Goal: Task Accomplishment & Management: Use online tool/utility

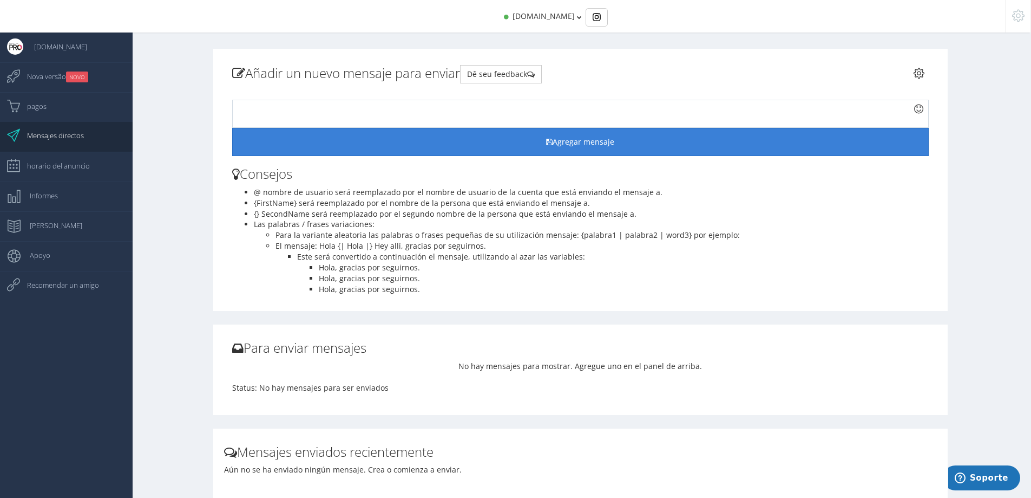
click at [555, 139] on button "Agregar mensaje" at bounding box center [580, 142] width 697 height 28
click at [591, 152] on button "Agregar mensaje" at bounding box center [580, 142] width 697 height 28
click at [580, 140] on button "Agregar mensaje" at bounding box center [580, 142] width 697 height 28
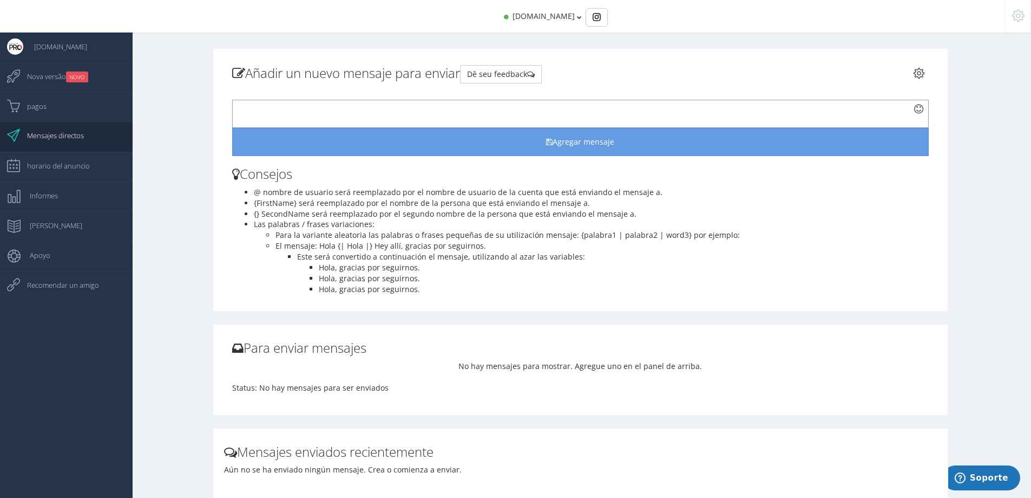
click at [526, 112] on div at bounding box center [580, 114] width 697 height 28
paste div
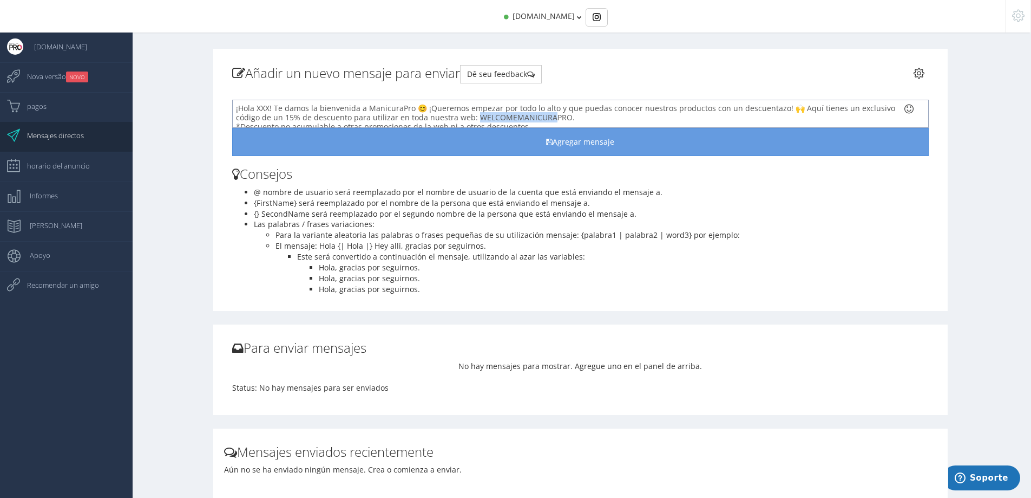
scroll to position [7, 0]
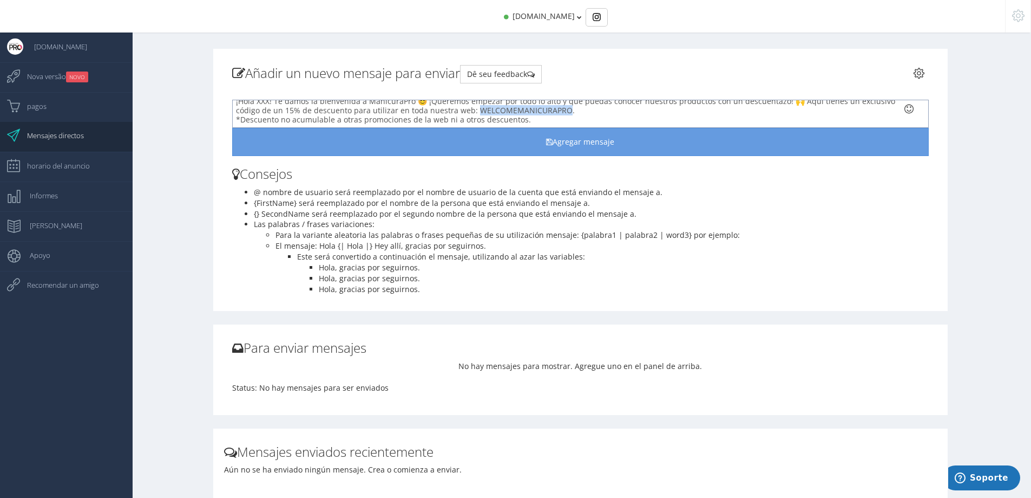
drag, startPoint x: 472, startPoint y: 114, endPoint x: 561, endPoint y: 112, distance: 89.4
click at [561, 112] on span "¡Hola XXX! Te damos la bienvenida a ManicuraPro 😊 ¡Queremos empezar por todo lo…" at bounding box center [565, 110] width 659 height 29
click at [424, 111] on span "¡Hola XXX! Te damos la bienvenida a ManicuraPro 😊 ¡Queremos empezar por todo lo…" at bounding box center [565, 117] width 659 height 29
drag, startPoint x: 267, startPoint y: 107, endPoint x: 257, endPoint y: 107, distance: 10.3
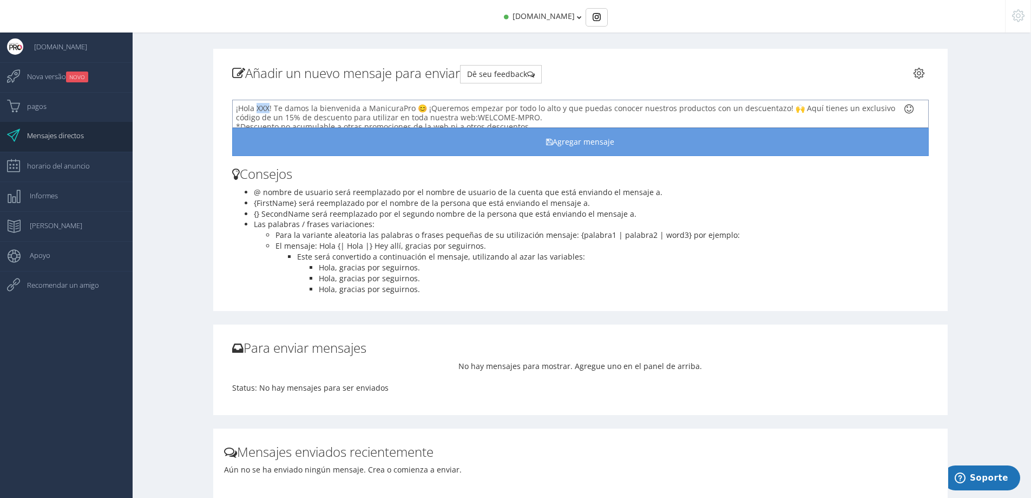
click at [257, 107] on span "¡Hola XXX! Te damos la bienvenida a ManicuraPro 😊 ¡Queremos empezar por todo lo…" at bounding box center [565, 117] width 659 height 29
drag, startPoint x: 296, startPoint y: 199, endPoint x: 254, endPoint y: 200, distance: 41.2
click at [254, 200] on li "{FirstName} será reemplazado por el nombre de la persona que está enviando el m…" at bounding box center [591, 203] width 675 height 11
copy li "{FirstName}"
click at [258, 109] on span "¡Hola @! Te damos la bienvenida a ManicuraPro 😊 ¡Queremos empezar por todo lo a…" at bounding box center [562, 117] width 653 height 29
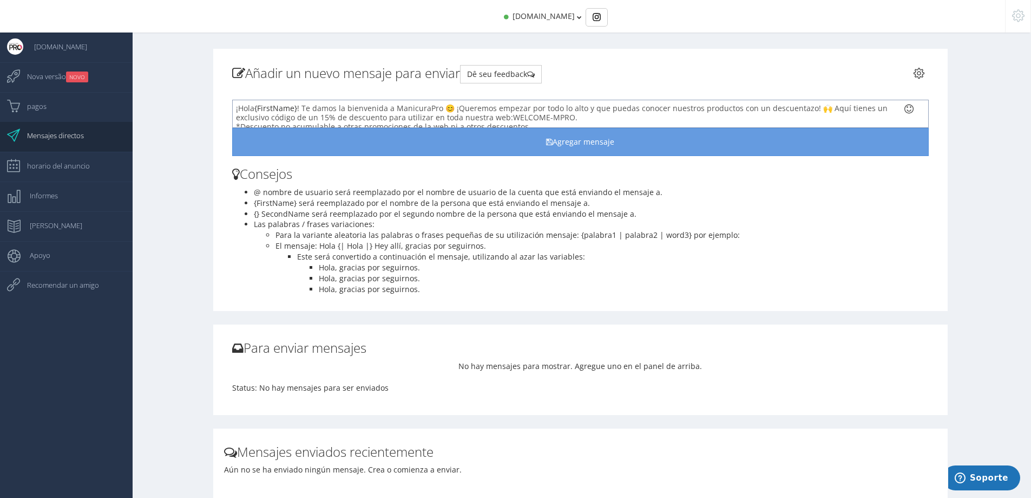
click at [332, 110] on span "¡Hola {FirstName} ! Te damos la bienvenida a ManicuraPro 😊 ¡Queremos empezar po…" at bounding box center [562, 117] width 652 height 29
click at [603, 110] on div "¡Hola {FirstName} ! Te damos la bienvenida a ManicuraPro 😊 ¡Queremos empezar po…" at bounding box center [580, 114] width 697 height 28
click at [281, 118] on span "¡Hola {FirstName} ! Te damos la bienvenida a ManicuraPro 😊 ¡Queremos empezar po…" at bounding box center [562, 110] width 652 height 29
click at [579, 110] on div "¡Hola {FirstName} ! Te damos la bienvenida a ManicuraPro 😊 ¡Queremos empezar po…" at bounding box center [580, 114] width 697 height 28
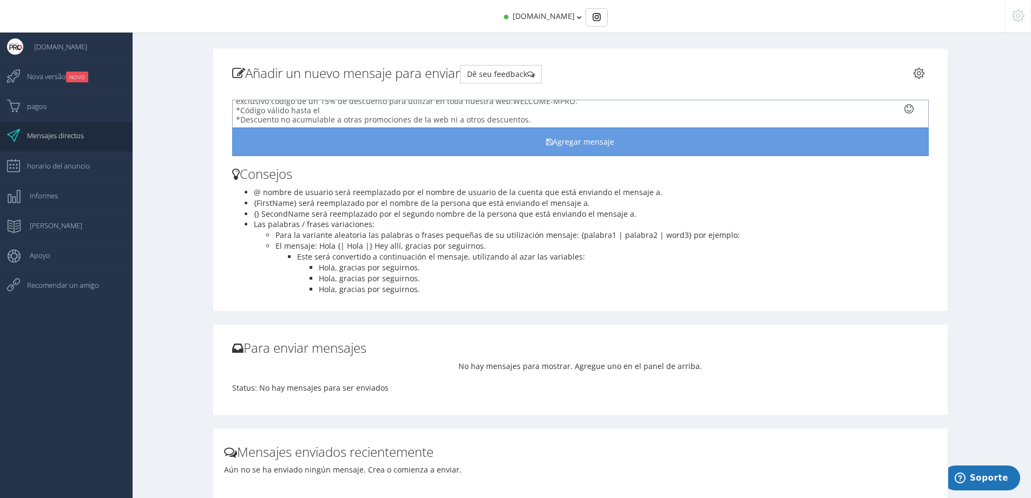
scroll to position [10, 0]
drag, startPoint x: 320, startPoint y: 108, endPoint x: 289, endPoint y: 115, distance: 31.5
click at [289, 115] on div "*Código válido hasta el *Descuento no acumulable a otras promociones de la web …" at bounding box center [571, 121] width 671 height 18
click at [362, 112] on div "*Código válido durante 1 mes *Descuento no acumulable a otras promociones de la…" at bounding box center [571, 115] width 671 height 18
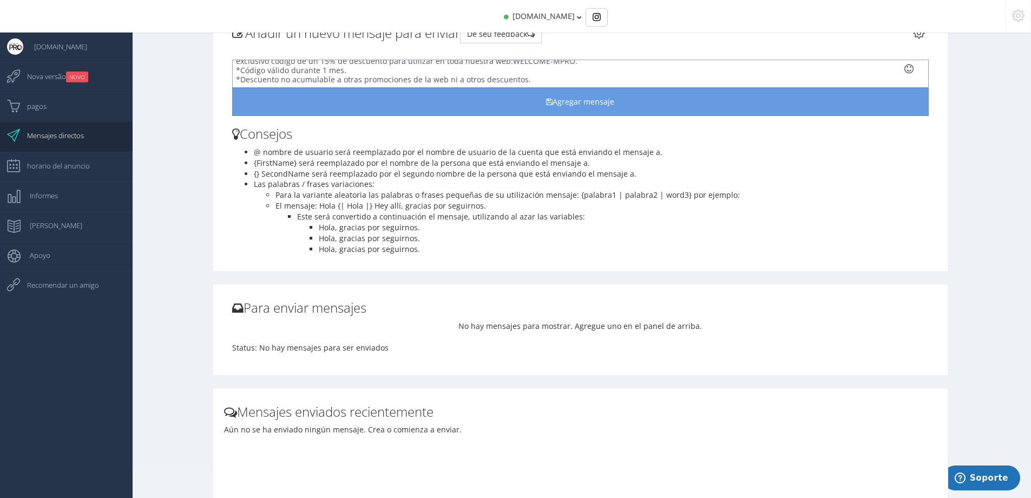
scroll to position [0, 0]
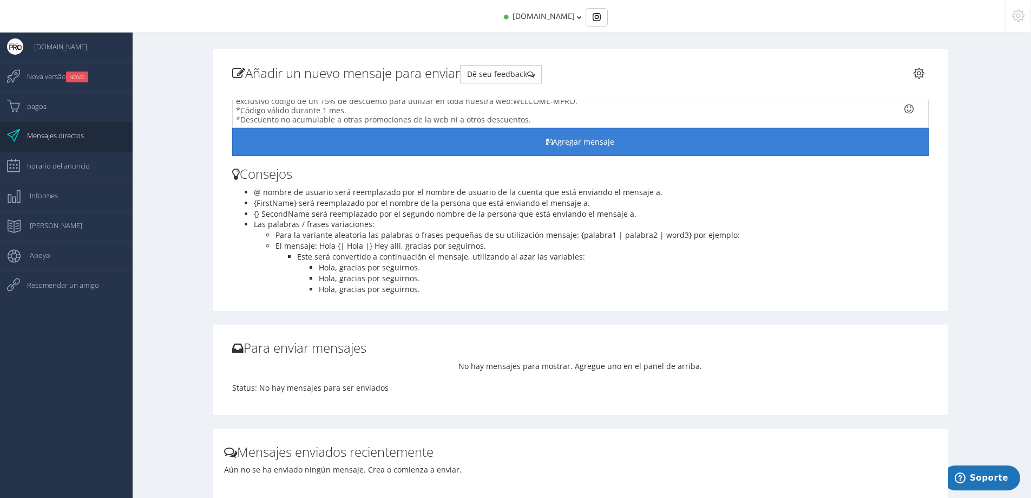
click at [565, 138] on button "Agregar mensaje" at bounding box center [580, 142] width 697 height 28
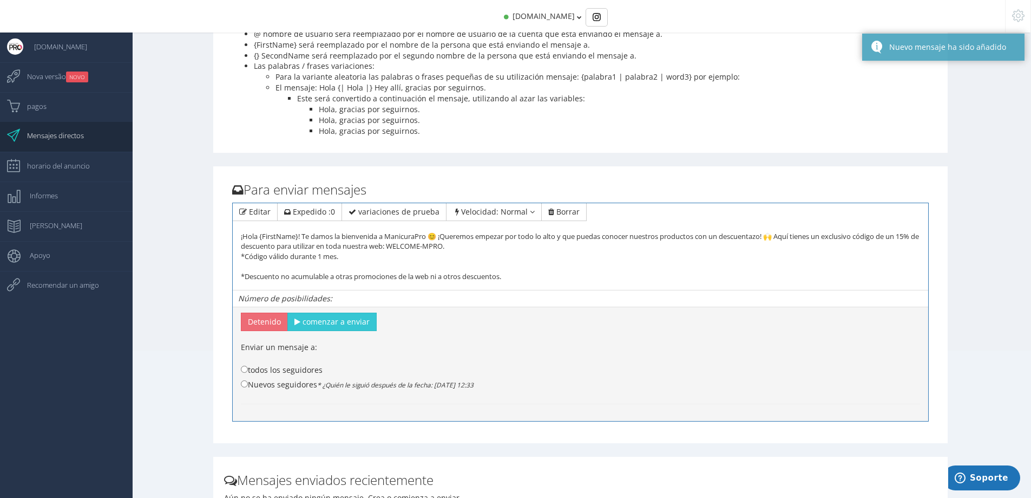
scroll to position [162, 0]
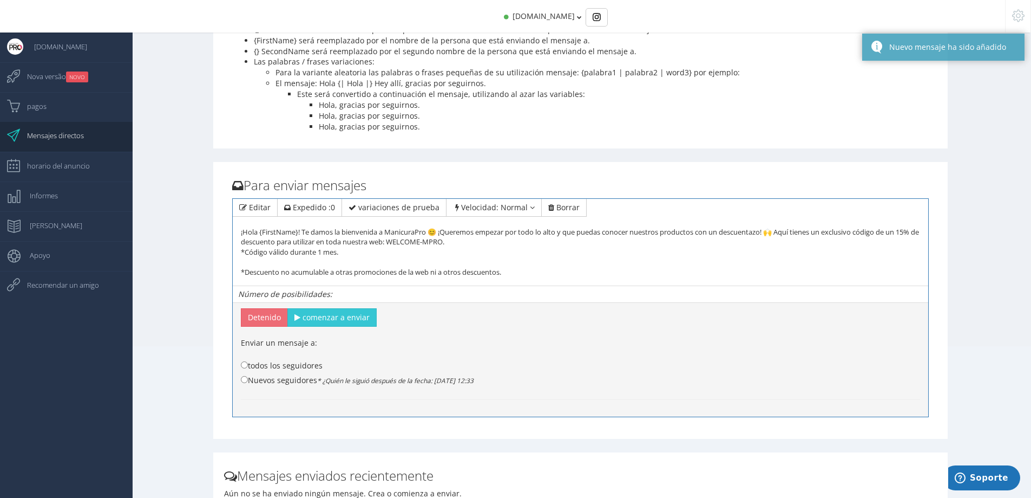
click at [288, 259] on div "¡Hola {FirstName}! Te damos la bienvenida a ManicuraPro 😊 ¡Queremos empezar por…" at bounding box center [580, 242] width 679 height 70
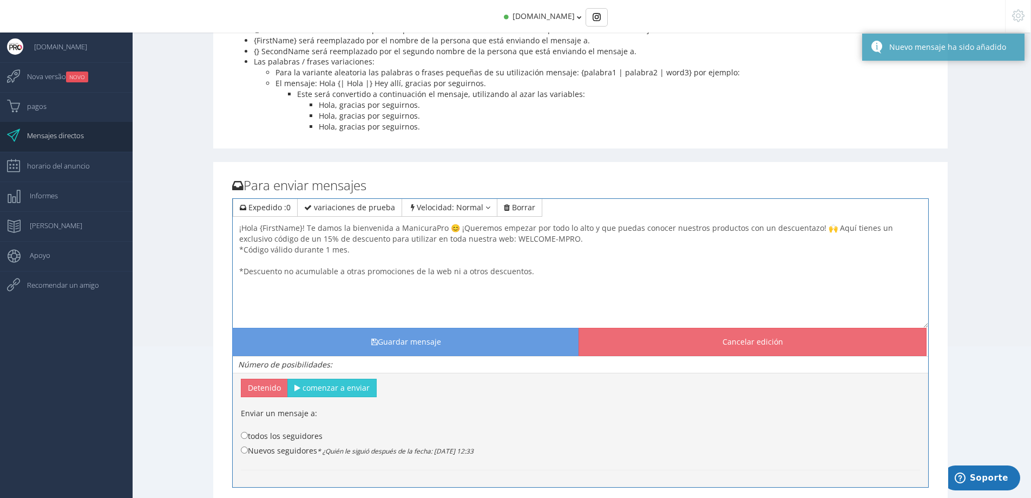
click at [276, 267] on textarea "¡Hola {FirstName}! Te damos la bienvenida a ManicuraPro 😊 ¡Queremos empezar por…" at bounding box center [581, 273] width 696 height 108
click at [279, 260] on textarea "¡Hola {FirstName}! Te damos la bienvenida a ManicuraPro 😊 ¡Queremos empezar por…" at bounding box center [581, 273] width 696 height 108
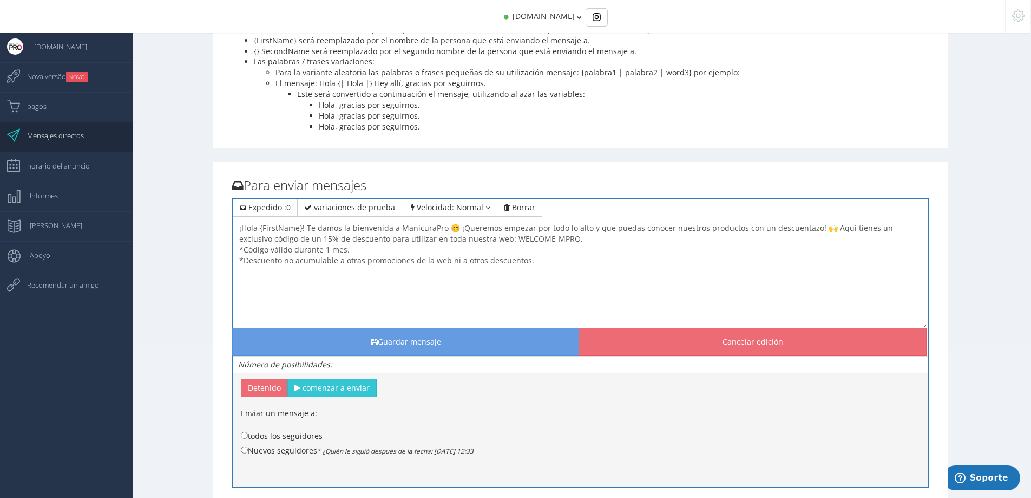
click at [568, 238] on textarea "¡Hola {FirstName}! Te damos la bienvenida a ManicuraPro 😊 ¡Queremos empezar por…" at bounding box center [581, 273] width 696 height 108
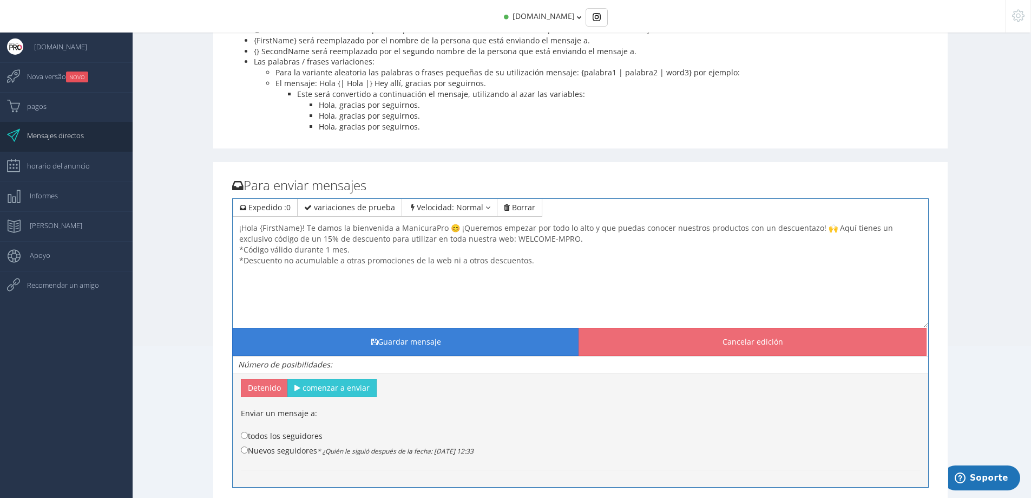
type textarea "¡Hola {FirstName}! Te damos la bienvenida a ManicuraPro 😊 ¡Queremos empezar por…"
click at [393, 336] on button "Guardar mensaje" at bounding box center [406, 342] width 348 height 28
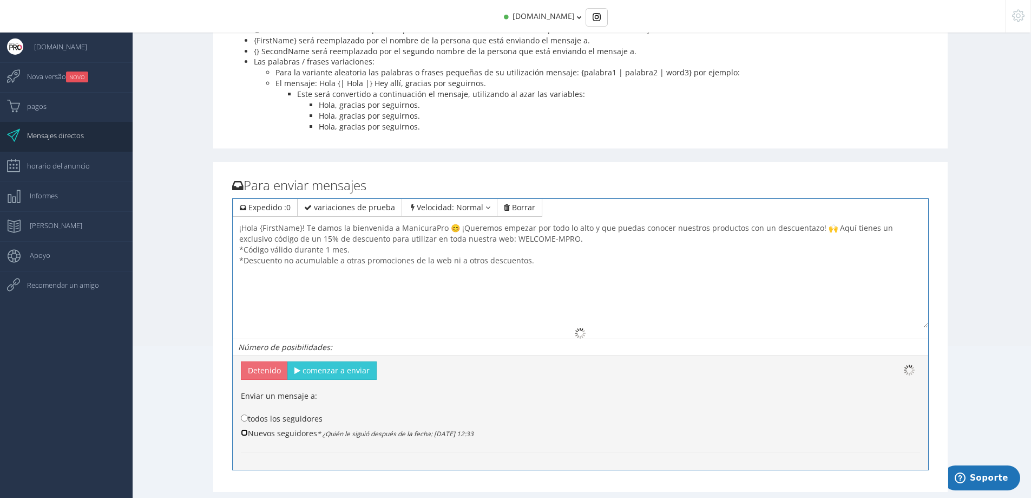
click at [244, 432] on input "Nuevos seguidores * ¿Quién le siguió después de la fecha: 15 de oct. de 2025 12…" at bounding box center [244, 432] width 7 height 7
radio input "true"
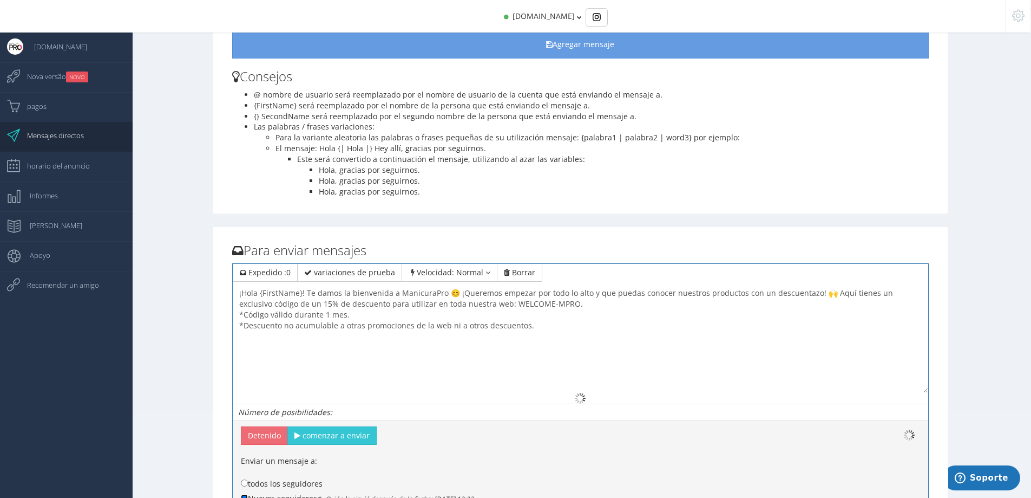
scroll to position [271, 0]
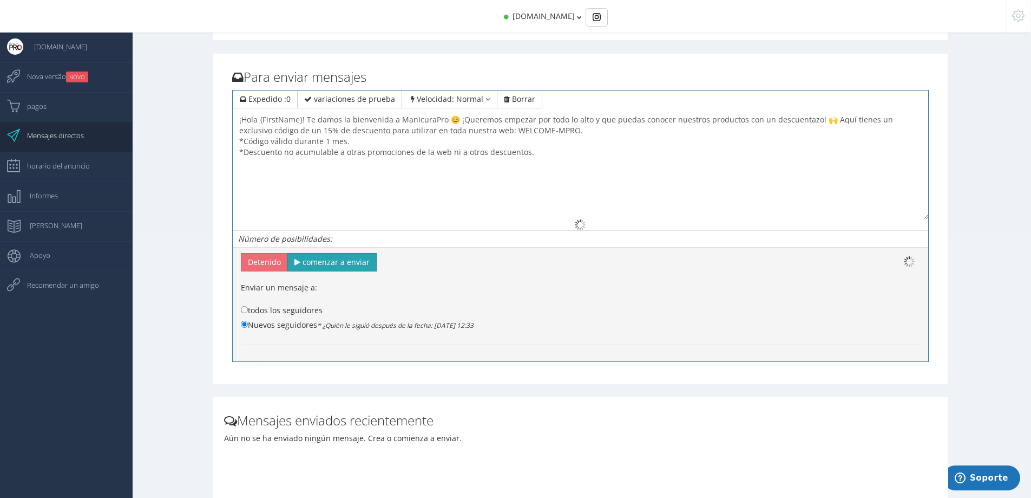
click at [344, 265] on span "comenzar a enviar" at bounding box center [336, 262] width 67 height 10
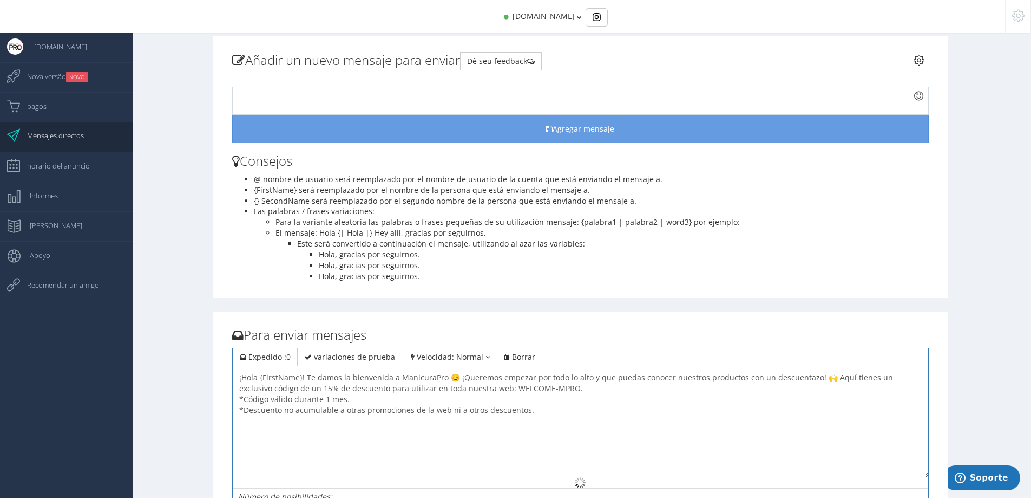
scroll to position [0, 0]
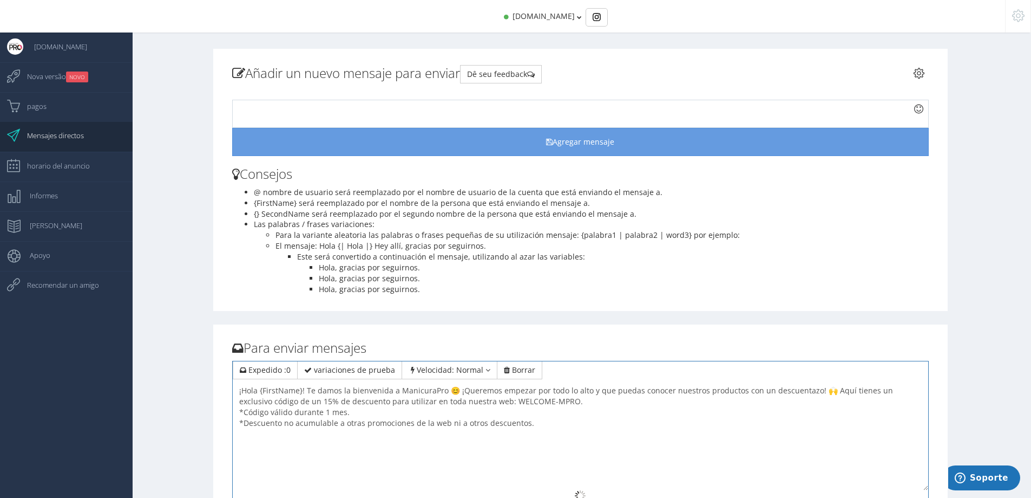
click at [917, 76] on icon at bounding box center [919, 73] width 11 height 8
click at [917, 72] on icon at bounding box center [919, 73] width 11 height 8
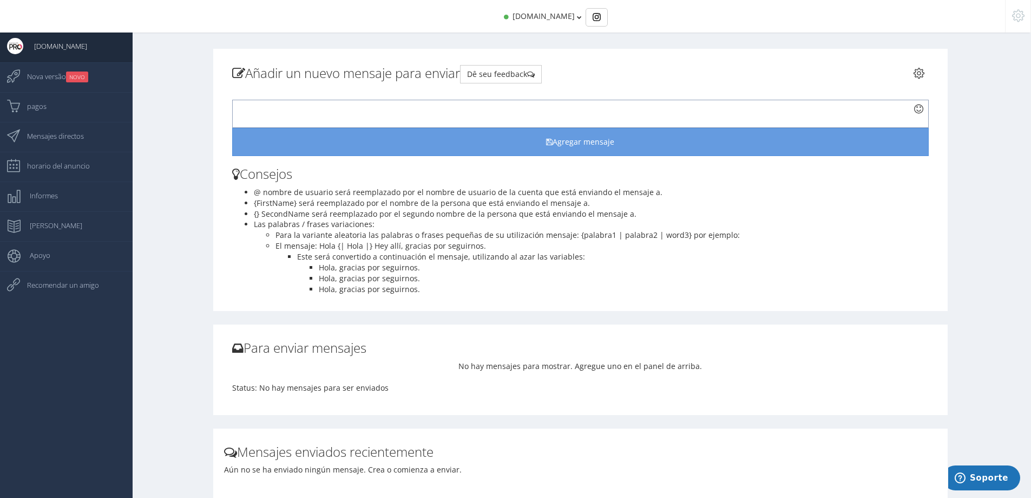
click at [335, 110] on div at bounding box center [580, 114] width 697 height 28
paste div
click at [328, 108] on div at bounding box center [580, 114] width 697 height 28
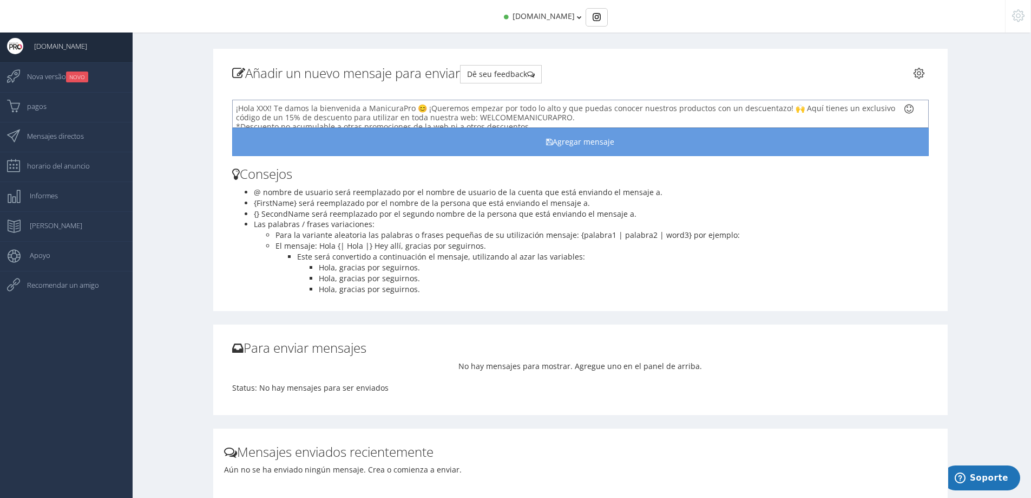
scroll to position [5, 0]
drag, startPoint x: 290, startPoint y: 202, endPoint x: 245, endPoint y: 204, distance: 45.0
click at [254, 204] on li "{FirstName} será reemplazado por el nombre de la persona que está enviando el m…" at bounding box center [591, 203] width 675 height 11
copy li "{FirstName}"
click at [268, 106] on span "¡Hola XXX! Te damos la bienvenida a ManicuraPro 😊 ¡Queremos empezar por todo lo…" at bounding box center [565, 112] width 659 height 29
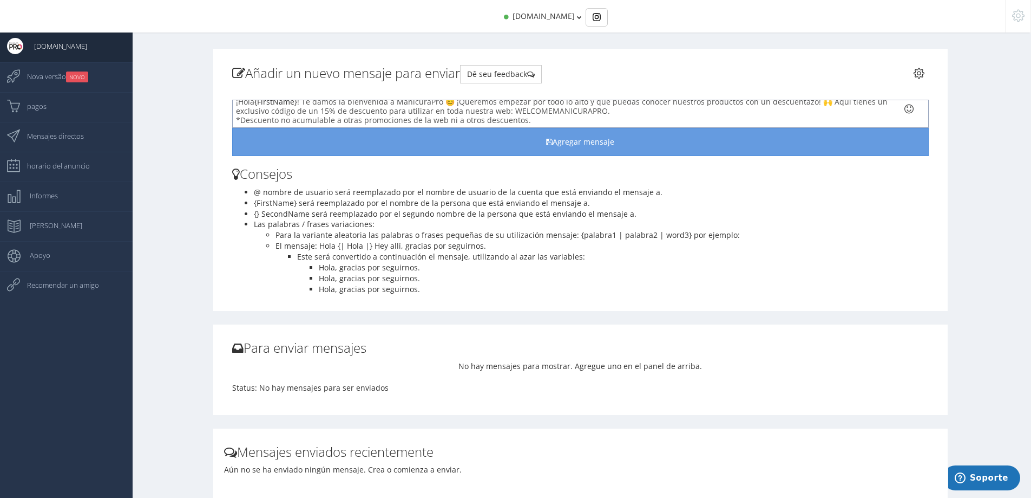
scroll to position [7, 0]
click at [615, 107] on div "¡Hola {FirstName} ! Te damos la bienvenida a ManicuraPro 😊 ¡Queremos empezar po…" at bounding box center [580, 114] width 697 height 28
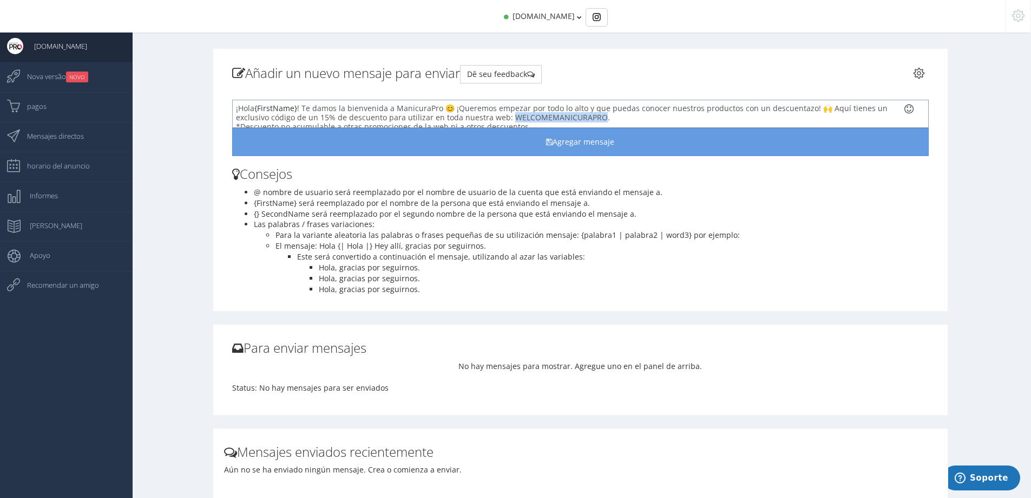
drag, startPoint x: 507, startPoint y: 111, endPoint x: 594, endPoint y: 116, distance: 87.3
click at [594, 116] on span "¡Hola {FirstName} ! Te damos la bienvenida a ManicuraPro 😊 ¡Queremos empezar po…" at bounding box center [562, 117] width 652 height 29
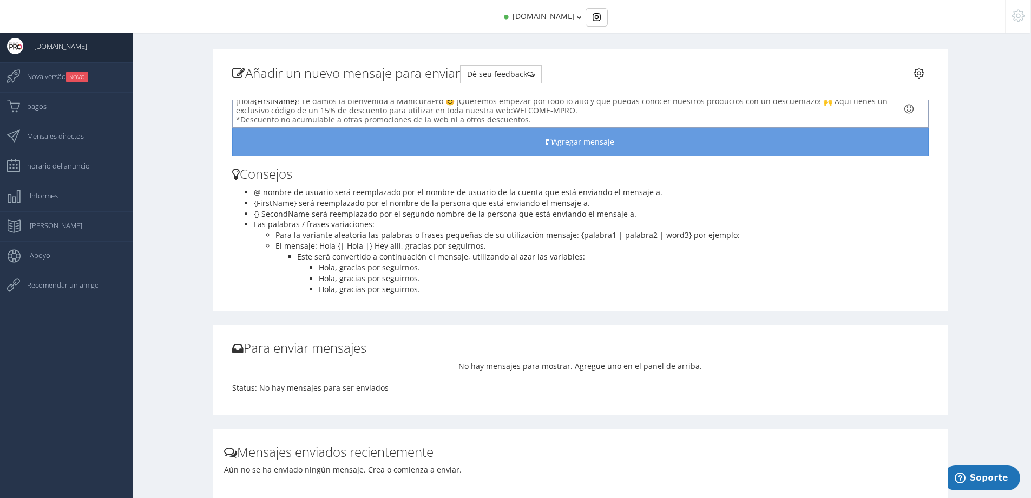
click at [602, 108] on div "¡Hola {FirstName} ! Te damos la bienvenida a ManicuraPro 😊 ¡Queremos empezar po…" at bounding box center [580, 114] width 697 height 28
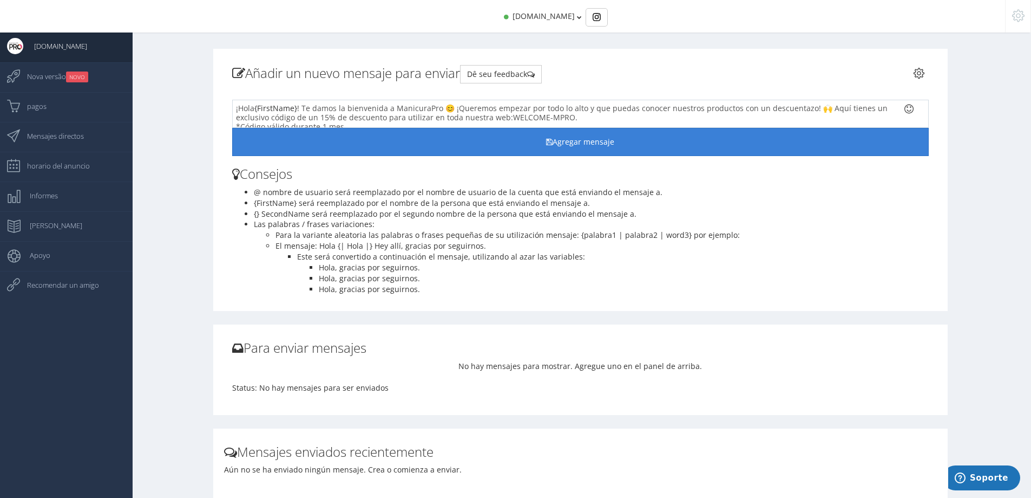
click at [558, 147] on button "Agregar mensaje" at bounding box center [580, 142] width 697 height 28
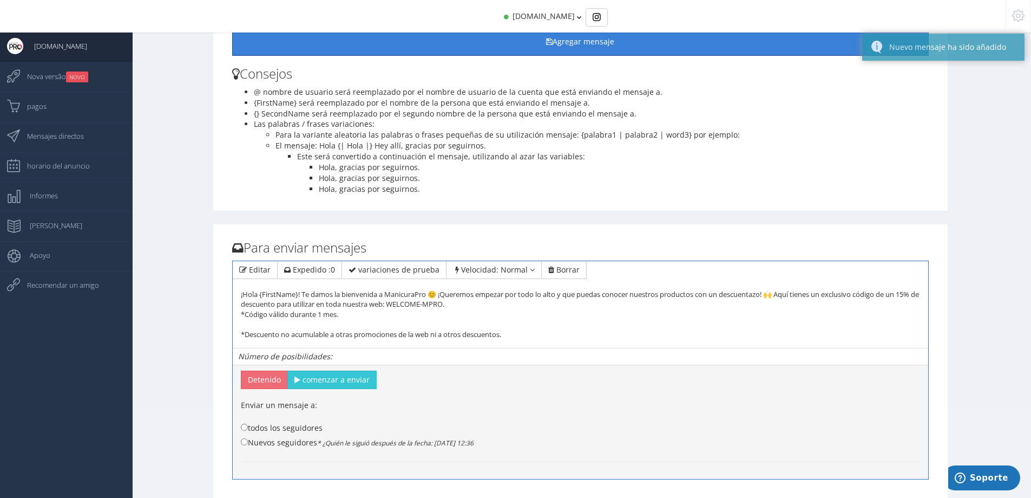
scroll to position [162, 0]
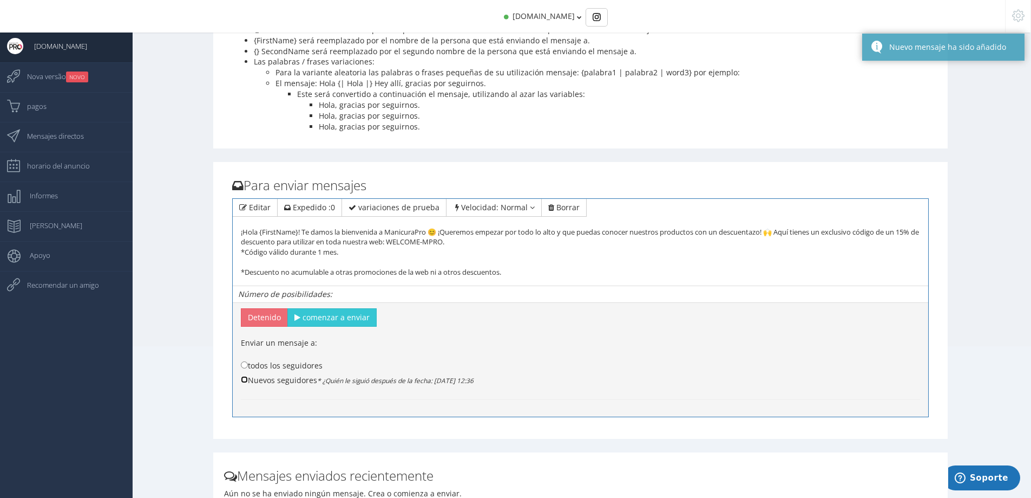
click at [246, 381] on input "Nuevos seguidores * ¿Quién le siguió después de la fecha: 15 de oct. de 2025 12…" at bounding box center [244, 379] width 7 height 7
radio input "true"
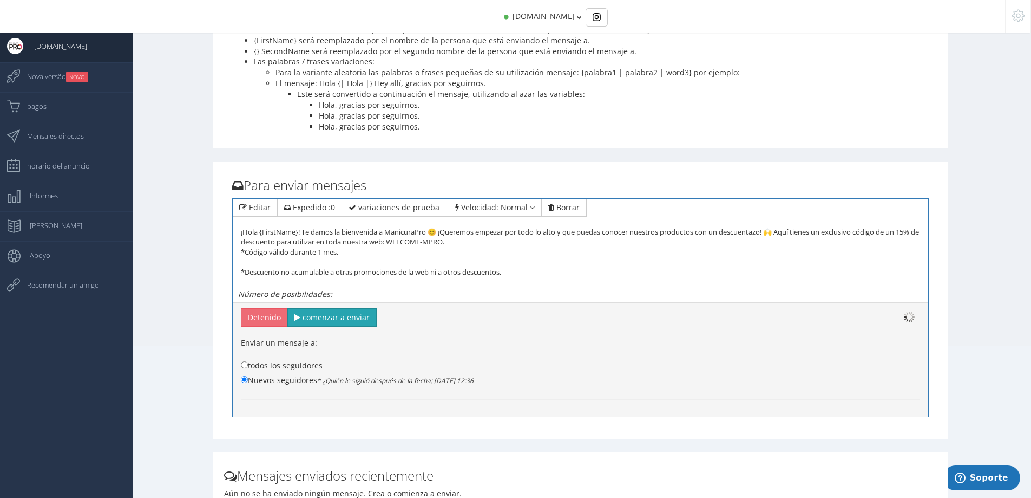
click at [317, 319] on span "comenzar a enviar" at bounding box center [336, 317] width 67 height 10
click at [350, 254] on div "¡Hola {FirstName}! Te damos la bienvenida a ManicuraPro 😊 ¡Queremos empezar por…" at bounding box center [580, 242] width 679 height 70
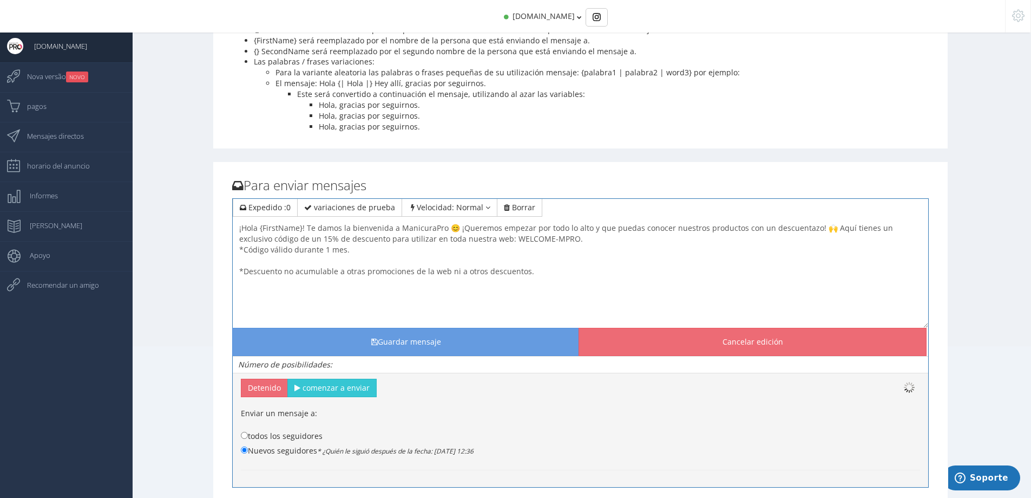
click at [344, 260] on textarea "¡Hola {FirstName}! Te damos la bienvenida a ManicuraPro 😊 ¡Queremos empezar por…" at bounding box center [581, 273] width 696 height 108
type textarea "¡Hola {FirstName}! Te damos la bienvenida a ManicuraPro 😊 ¡Queremos empezar por…"
click at [402, 359] on div "Número de posibilidades:" at bounding box center [581, 364] width 696 height 17
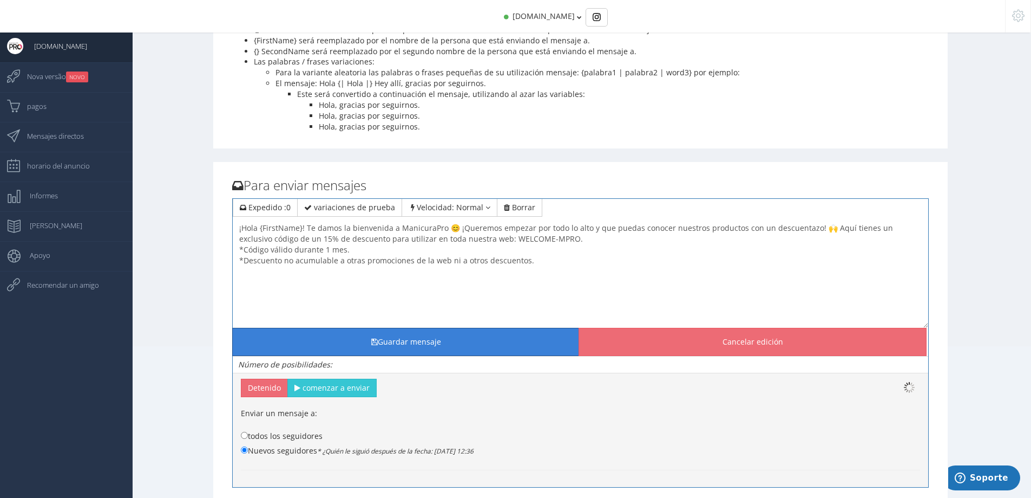
click at [410, 341] on button "Guardar mensaje" at bounding box center [406, 342] width 348 height 28
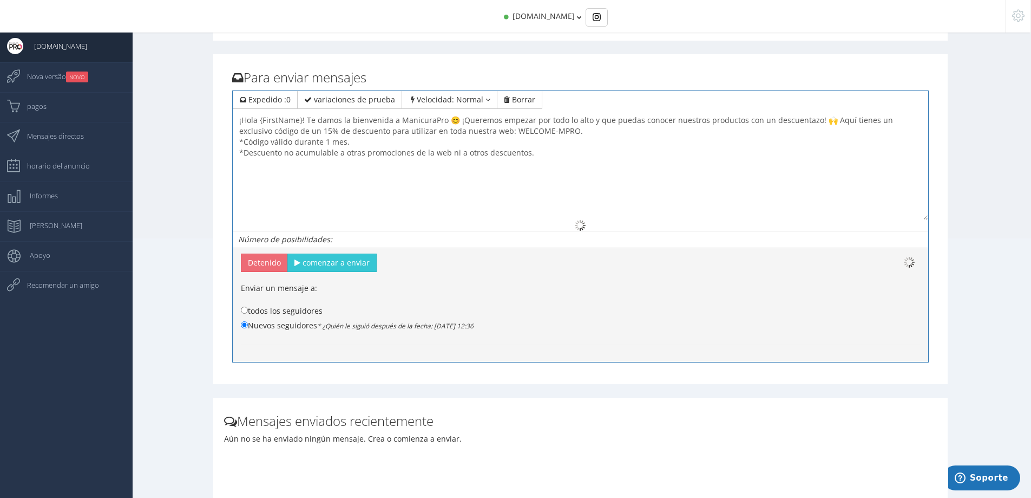
scroll to position [271, 0]
click at [336, 265] on span "comenzar a enviar" at bounding box center [336, 262] width 67 height 10
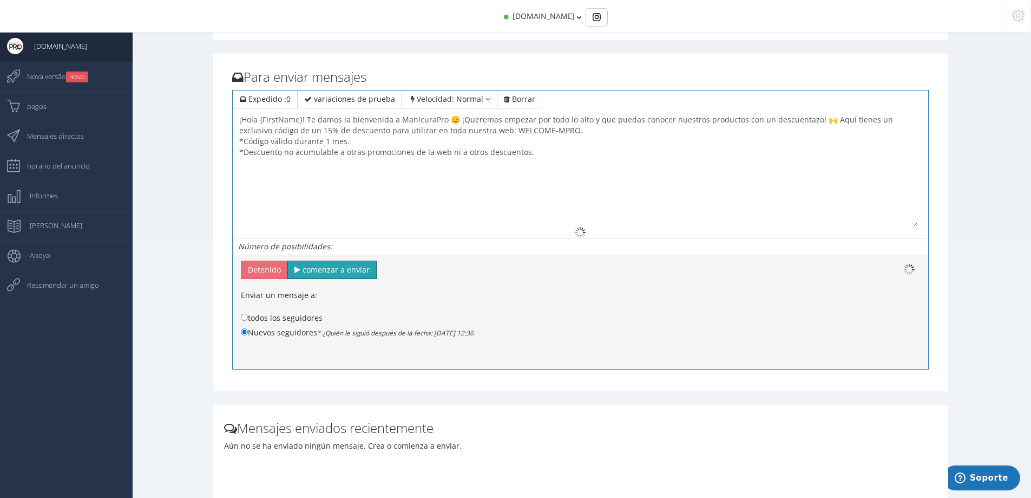
drag, startPoint x: 928, startPoint y: 218, endPoint x: 917, endPoint y: 226, distance: 13.2
click at [917, 226] on textarea "¡Hola {FirstName}! Te damos la bienvenida a ManicuraPro 😊 ¡Queremos empezar por…" at bounding box center [575, 169] width 685 height 116
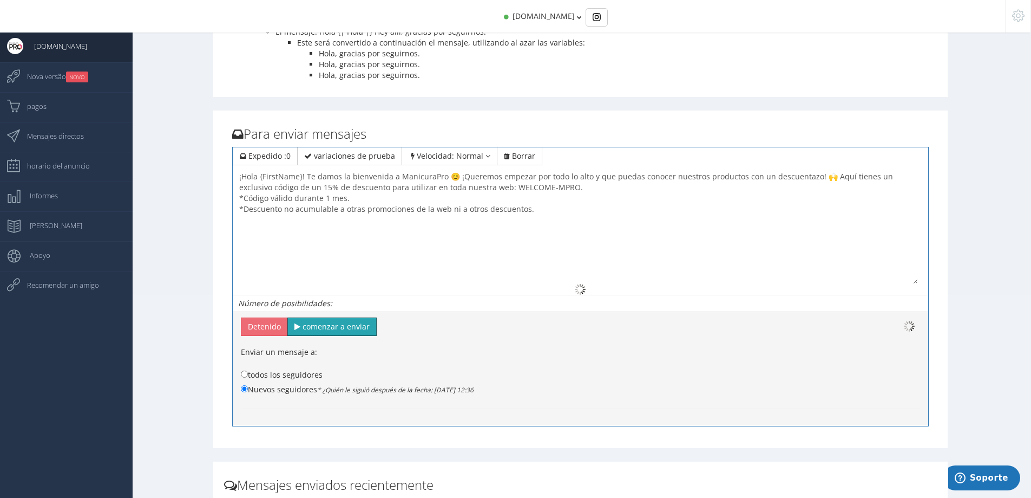
scroll to position [184, 0]
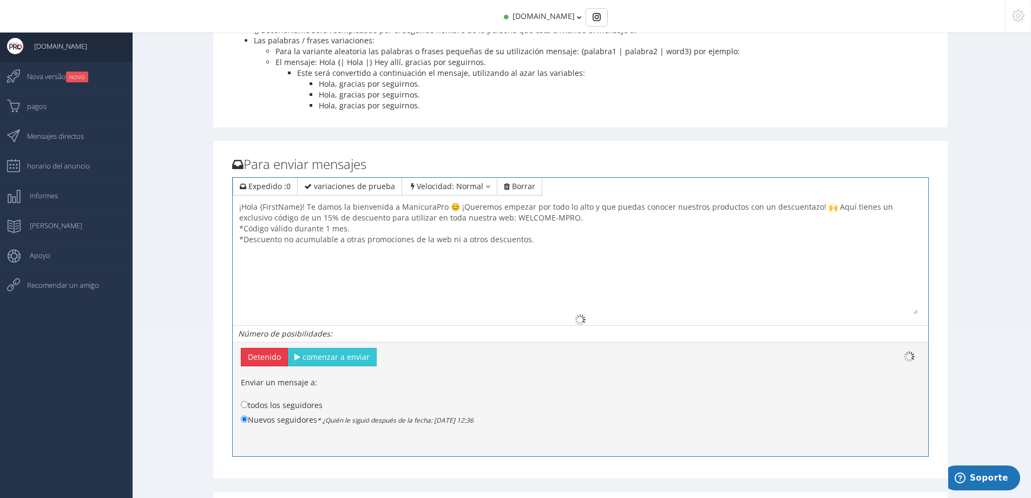
click at [255, 357] on button "Detenido" at bounding box center [264, 357] width 47 height 18
click at [330, 357] on span "comenzar a enviar" at bounding box center [336, 356] width 67 height 10
click at [432, 186] on span "Velocidad: Normal" at bounding box center [450, 186] width 67 height 10
click at [374, 185] on span "variaciones de prueba" at bounding box center [354, 186] width 81 height 10
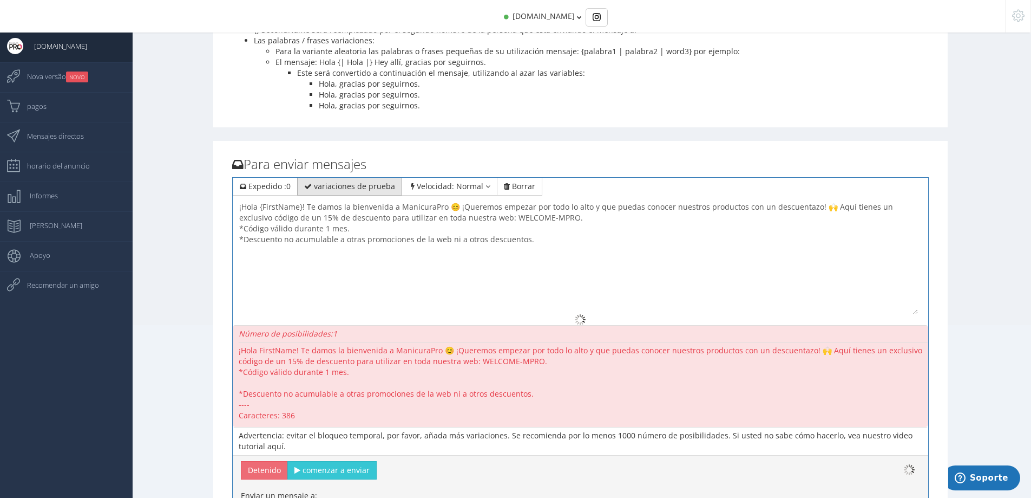
click at [374, 185] on span "variaciones de prueba" at bounding box center [354, 186] width 81 height 10
click at [314, 182] on span "variaciones de prueba" at bounding box center [354, 186] width 81 height 10
click at [259, 186] on span "Expedido :" at bounding box center [268, 186] width 38 height 10
click at [326, 186] on span "variaciones de prueba" at bounding box center [354, 186] width 81 height 10
click at [266, 189] on span "Expedido :" at bounding box center [268, 186] width 38 height 10
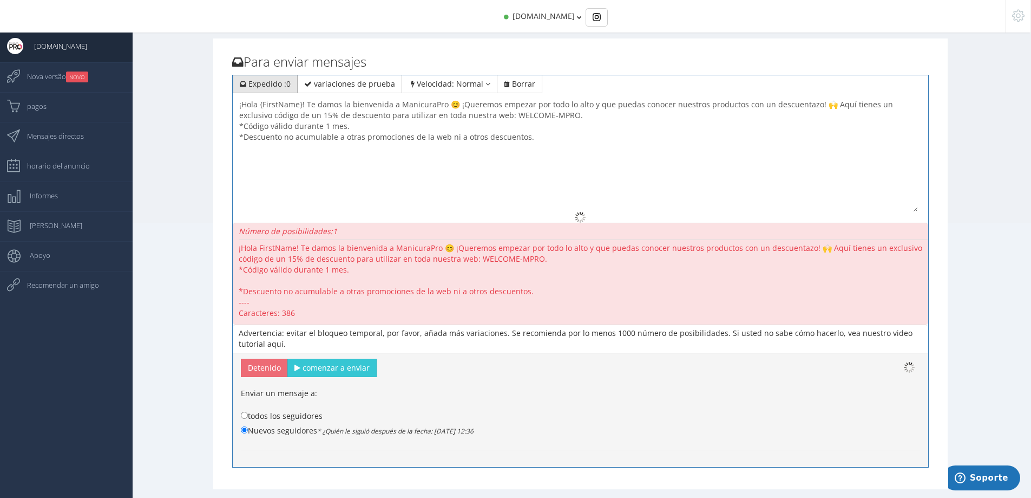
scroll to position [217, 0]
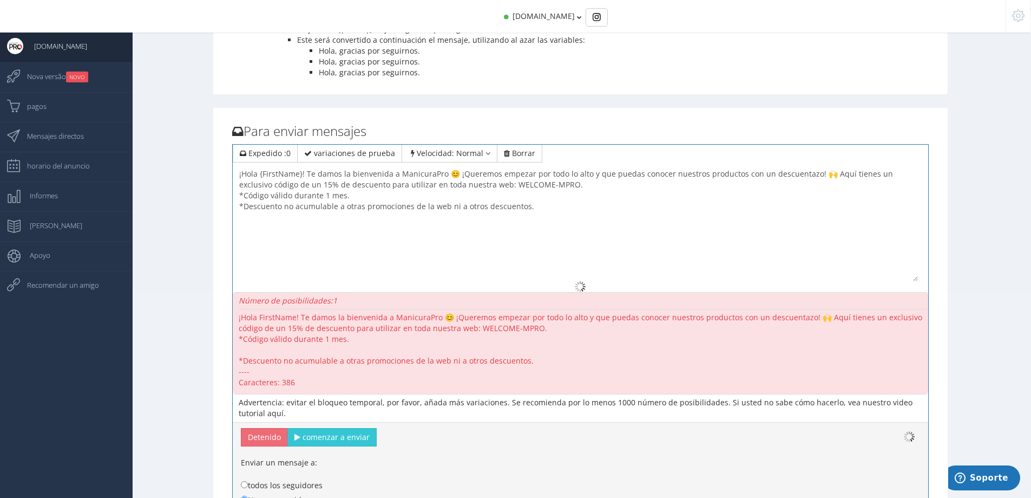
drag, startPoint x: 539, startPoint y: 206, endPoint x: 230, endPoint y: 165, distance: 312.5
click at [231, 165] on div "Para enviar mensajes Expedido : 0 variaciones de prueba Velocidad: Normal Lento…" at bounding box center [580, 330] width 713 height 434
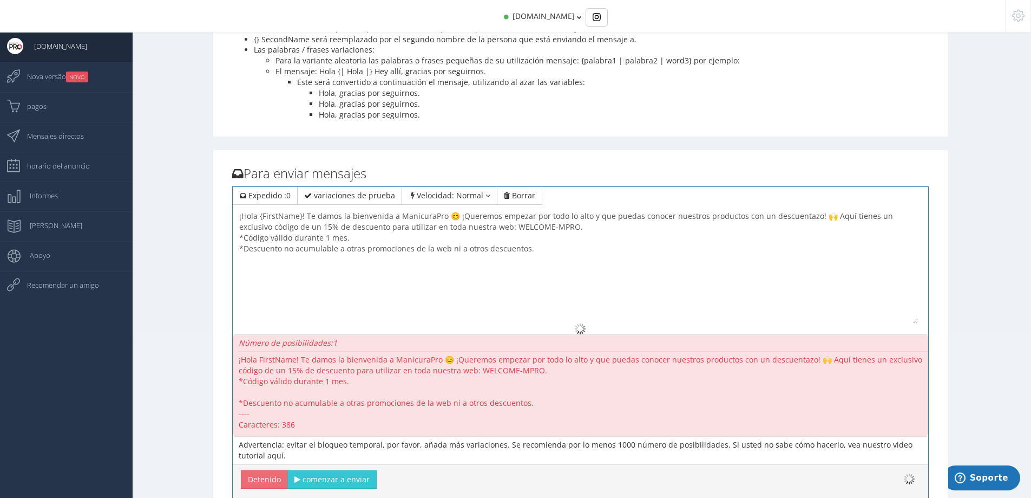
scroll to position [162, 0]
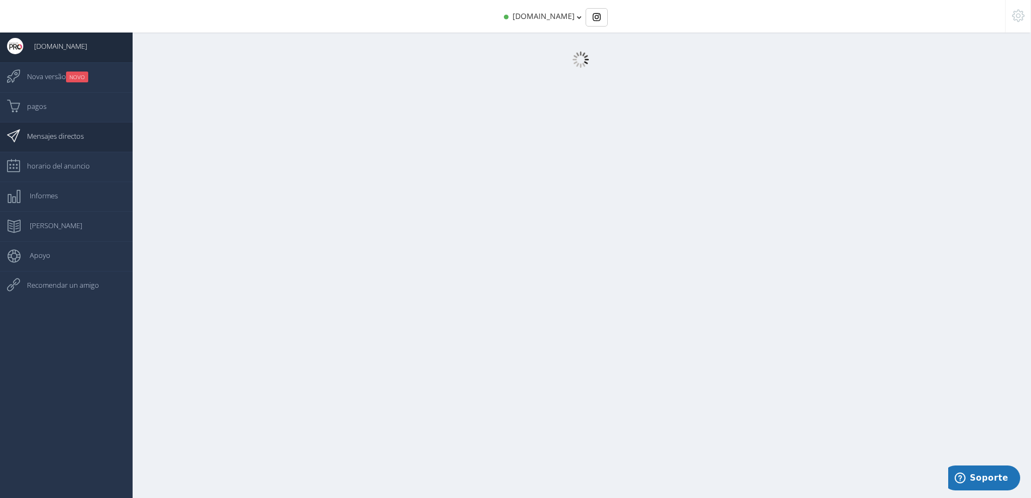
click at [58, 138] on span "Mensajes directos" at bounding box center [50, 135] width 68 height 27
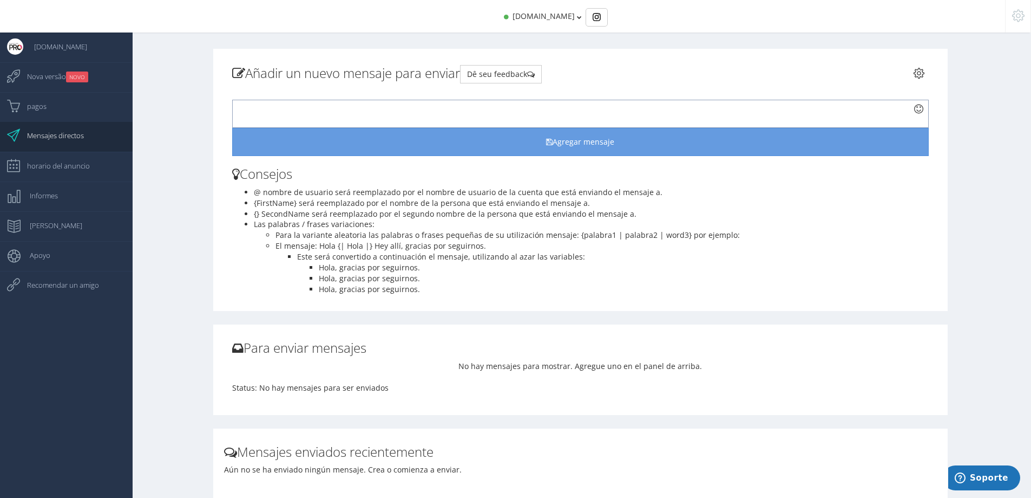
click at [241, 109] on div at bounding box center [580, 114] width 697 height 28
paste div
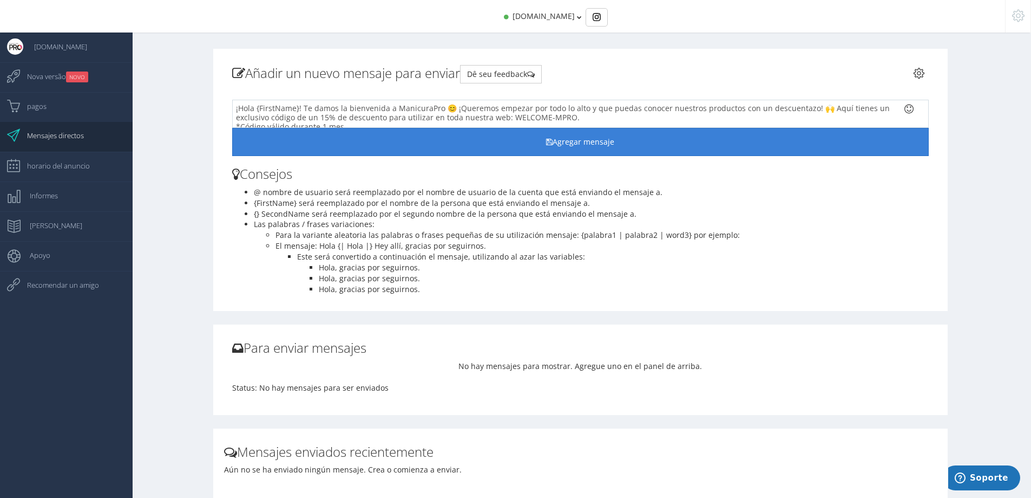
click at [552, 142] on icon "button" at bounding box center [549, 142] width 6 height 8
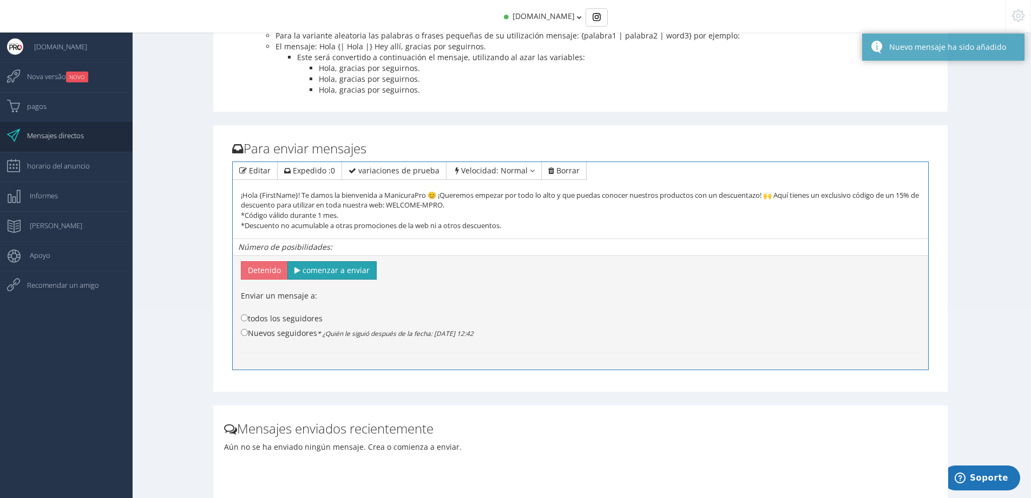
scroll to position [217, 0]
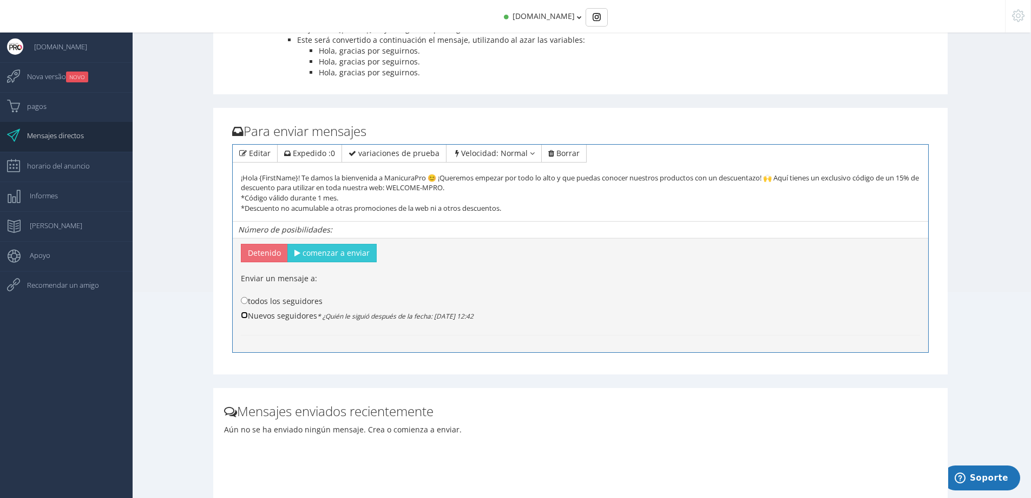
click at [245, 318] on input "Nuevos seguidores * ¿Quién le siguió después de la fecha: 15 de oct. de 2025 12…" at bounding box center [244, 314] width 7 height 7
radio input "true"
drag, startPoint x: 518, startPoint y: 208, endPoint x: 276, endPoint y: 182, distance: 243.4
click at [224, 169] on div "Para enviar mensajes Editar Expedido : 0 variaciones de prueba Velocidad: Norma…" at bounding box center [580, 238] width 713 height 250
drag, startPoint x: 364, startPoint y: 203, endPoint x: 356, endPoint y: 268, distance: 65.5
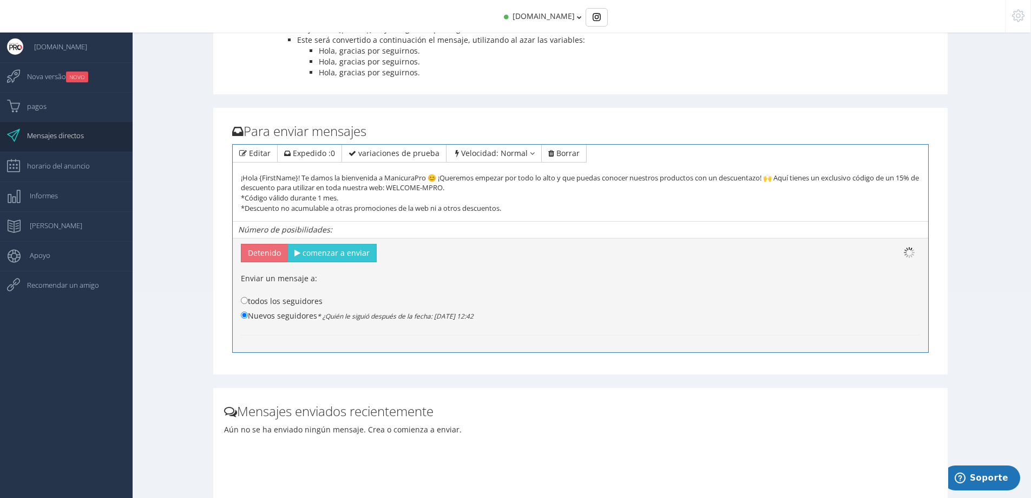
click at [365, 203] on div "¡Hola {FirstName}! Te damos la bienvenida a ManicuraPro 😊 ¡Queremos empezar por…" at bounding box center [580, 183] width 679 height 60
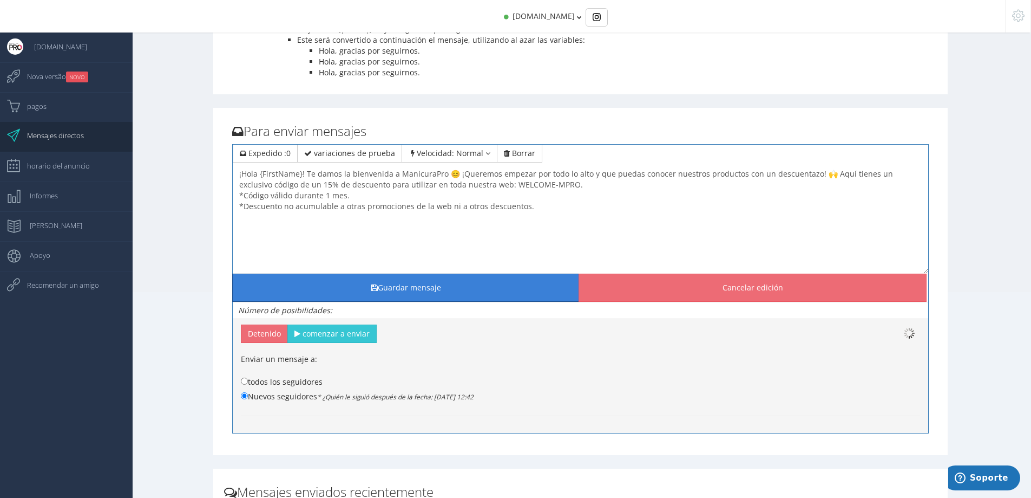
click at [429, 289] on button "Guardar mensaje" at bounding box center [406, 287] width 348 height 28
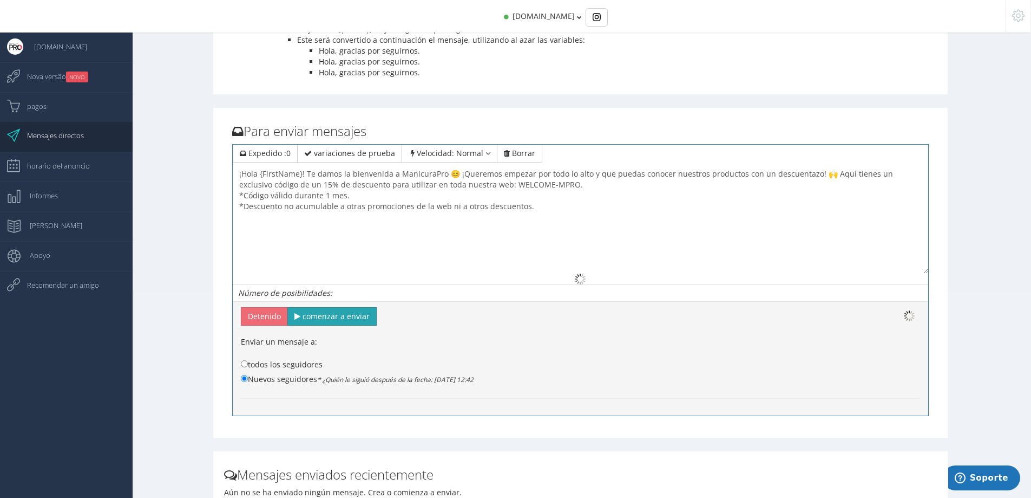
click at [331, 318] on span "comenzar a enviar" at bounding box center [336, 316] width 67 height 10
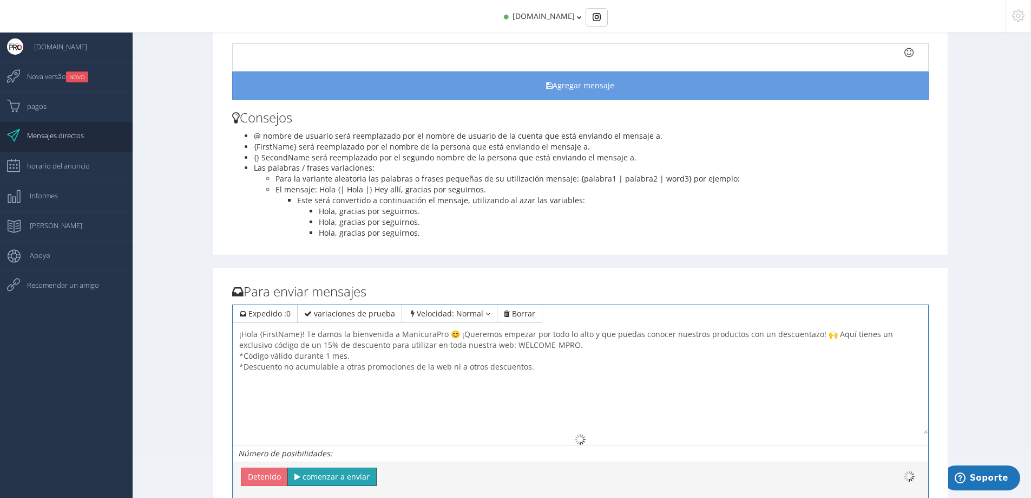
scroll to position [108, 0]
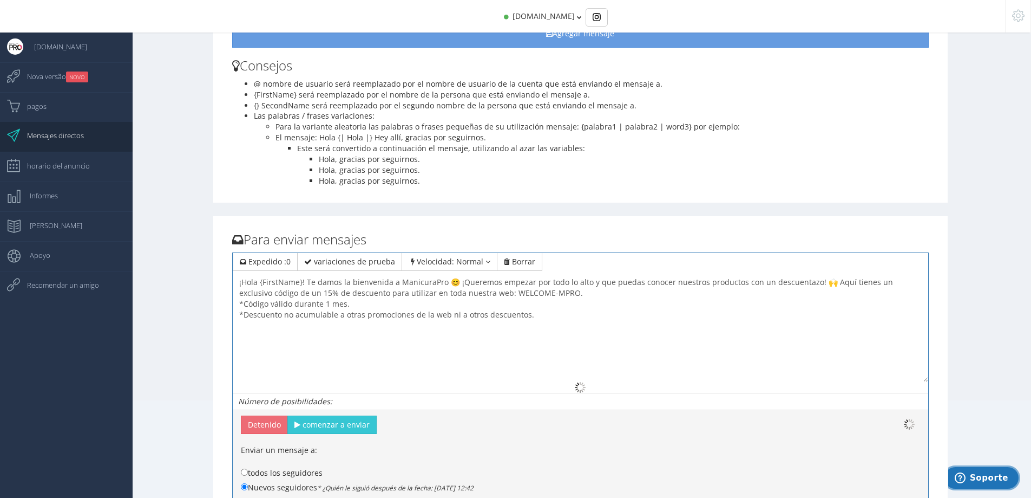
click at [990, 481] on span "Soporte" at bounding box center [989, 478] width 38 height 10
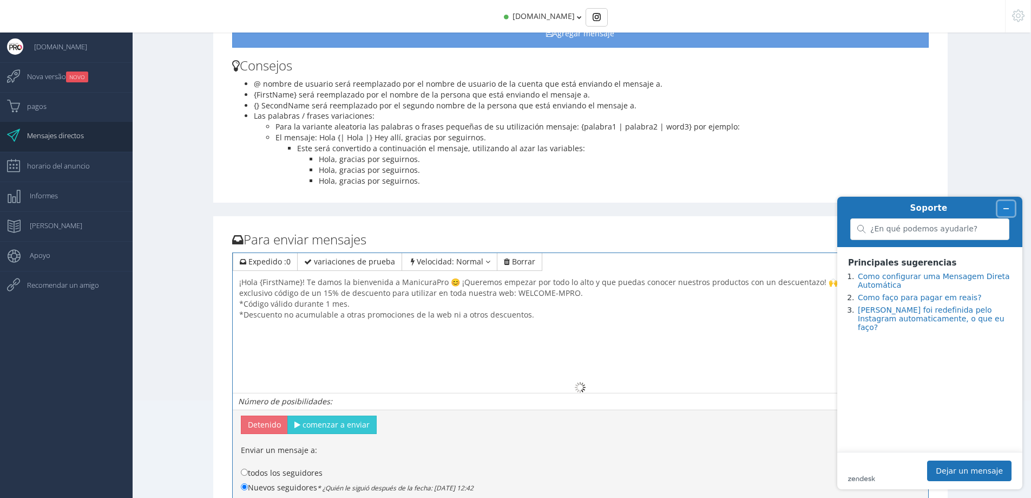
click at [1008, 208] on icon "Minimizar widget" at bounding box center [1007, 209] width 8 height 8
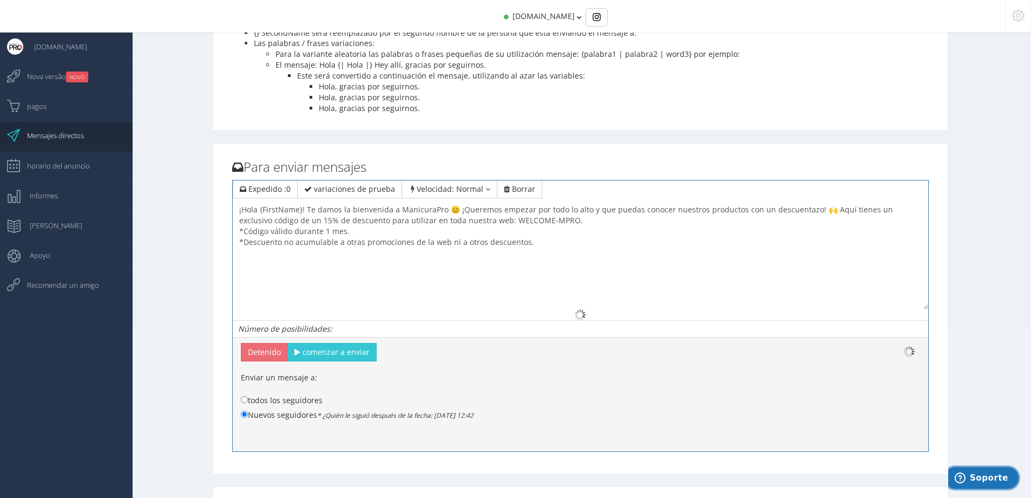
scroll to position [325, 0]
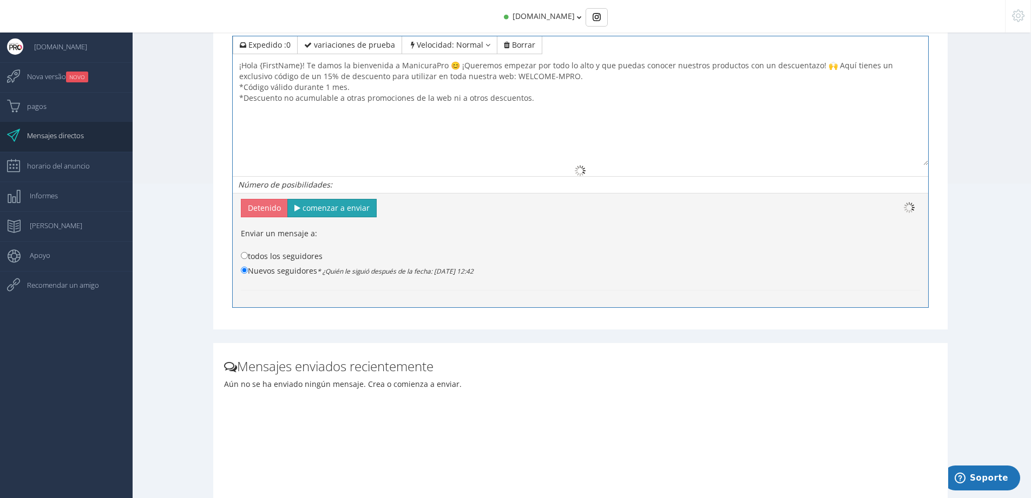
click at [335, 210] on span "comenzar a enviar" at bounding box center [336, 207] width 67 height 10
click at [44, 169] on span "horario del anuncio" at bounding box center [53, 165] width 74 height 27
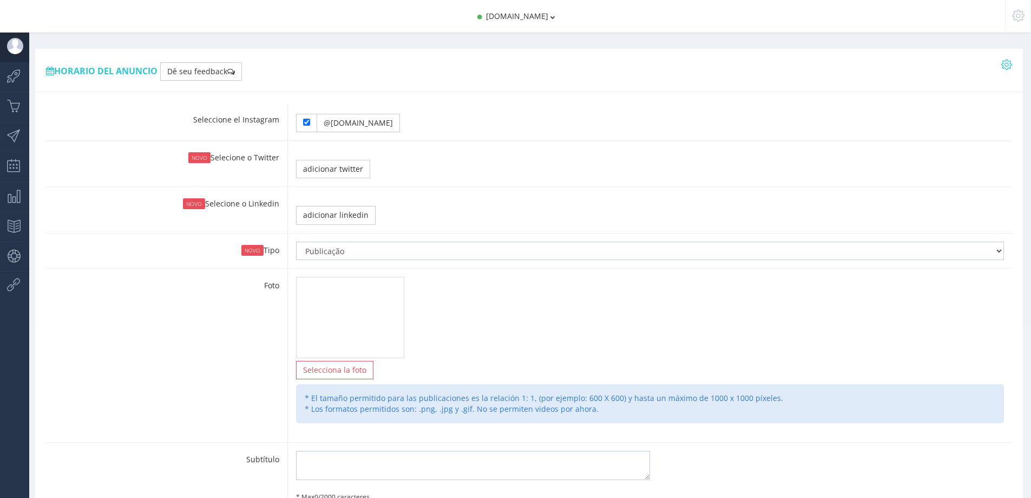
type input "13:00"
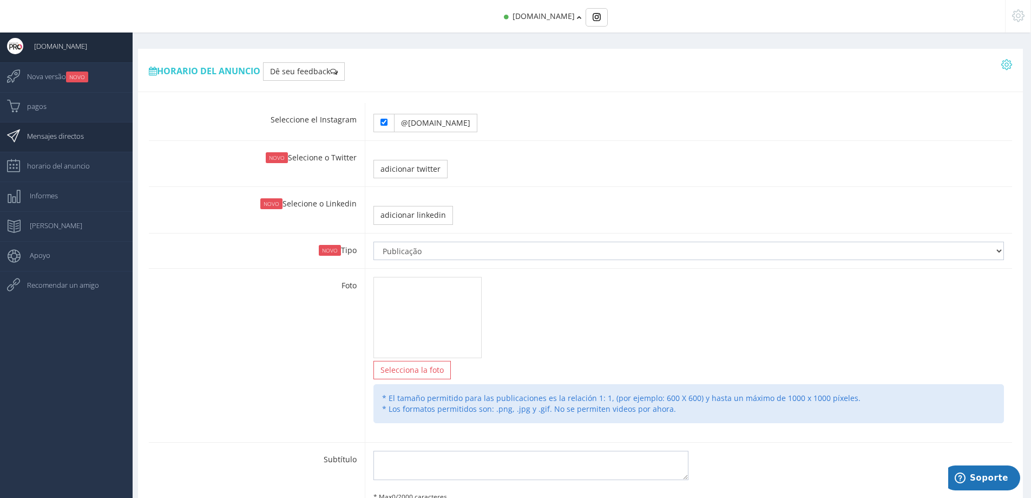
click at [39, 143] on span "Mensajes directos" at bounding box center [50, 135] width 68 height 27
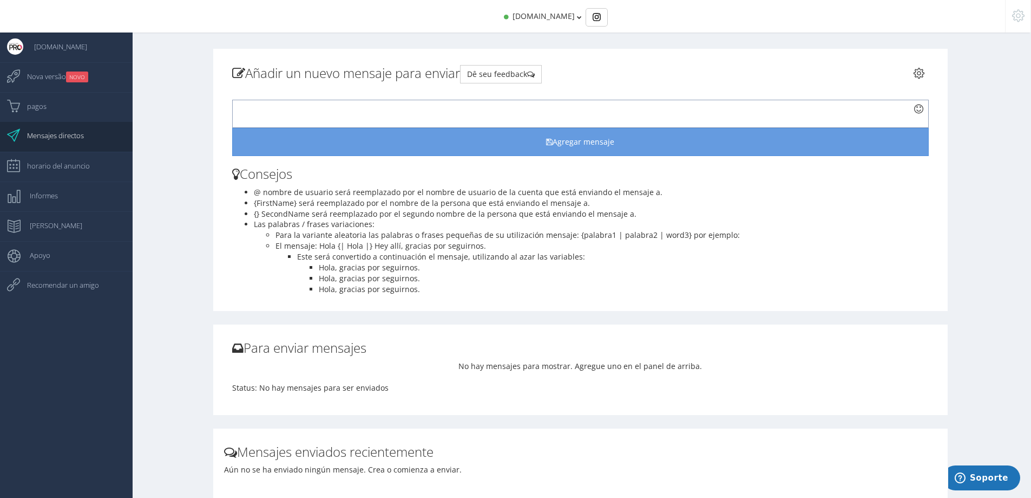
click at [420, 113] on div at bounding box center [580, 114] width 697 height 28
paste div
click at [515, 77] on button "Dê seu feedback" at bounding box center [501, 74] width 82 height 18
drag, startPoint x: 443, startPoint y: 103, endPoint x: 144, endPoint y: 86, distance: 299.9
click at [149, 89] on div "Añadir un nuevo mensaje para enviar Dê seu feedback reautentificar" at bounding box center [580, 377] width 901 height 656
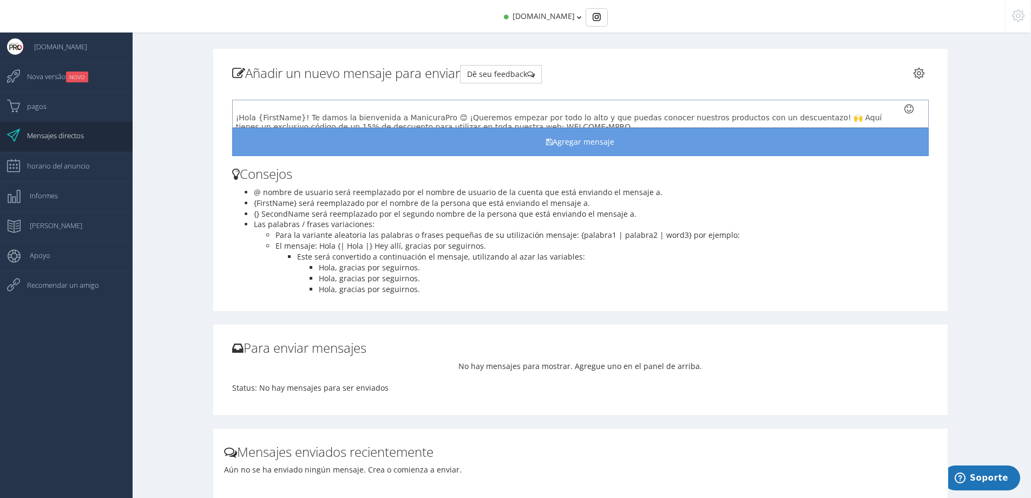
click at [278, 113] on p "¡Hola {FirstName}! Te damos la bienvenida a ManicuraPro 😊 ¡Queremos empezar por…" at bounding box center [571, 131] width 671 height 37
click at [271, 105] on div "¡Hola {FirstName}! Te damos la bienvenida a ManicuraPro 😊 ¡Queremos empezar por…" at bounding box center [580, 114] width 697 height 28
drag, startPoint x: 238, startPoint y: 118, endPoint x: 246, endPoint y: 120, distance: 8.8
click at [238, 119] on p "¡Hola {FirstName}! Te damos la bienvenida a ManicuraPro 😊 ¡Queremos empezar por…" at bounding box center [571, 131] width 671 height 37
click at [259, 109] on div "¡Hola {FirstName}! Te damos la bienvenida a ManicuraPro 😊 ¡Queremos empezar por…" at bounding box center [580, 114] width 697 height 28
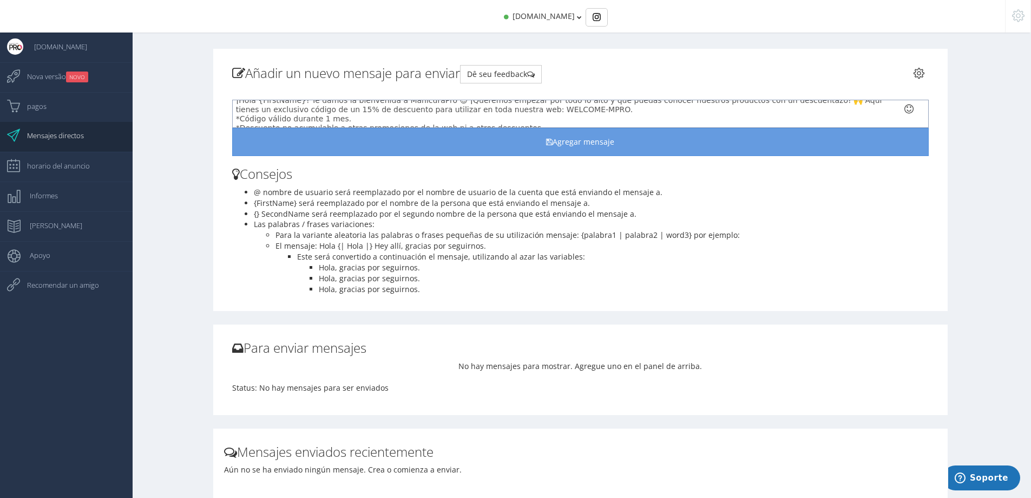
scroll to position [27, 0]
click at [265, 106] on p "¡Hola {FirstName}! Te damos la bienvenida a ManicuraPro 😊 ¡Queremos empezar por…" at bounding box center [571, 104] width 671 height 37
click at [266, 115] on p "¡Hola {FirstName}! Te damos la bienvenida a ManicuraPro 😊 ¡Queremos empezar por…" at bounding box center [571, 104] width 671 height 37
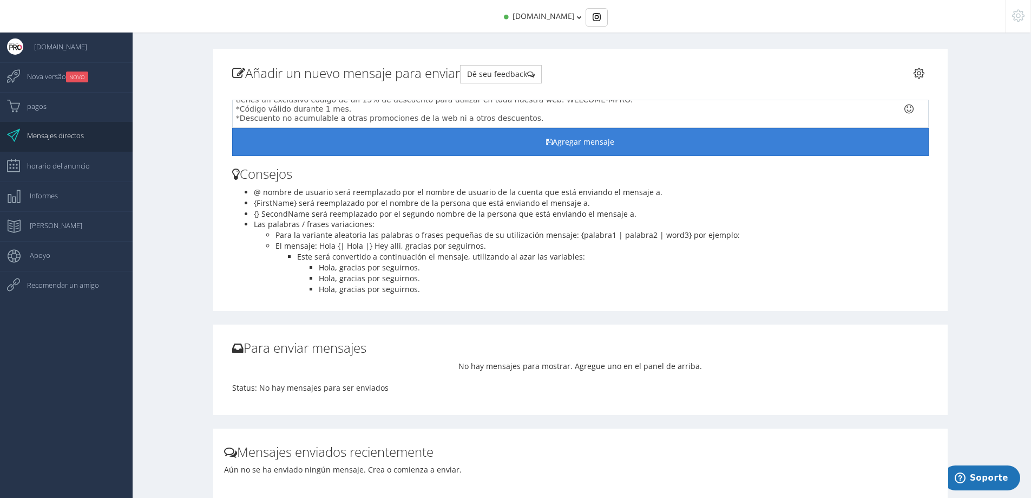
click at [537, 136] on button "Agregar mensaje" at bounding box center [580, 142] width 697 height 28
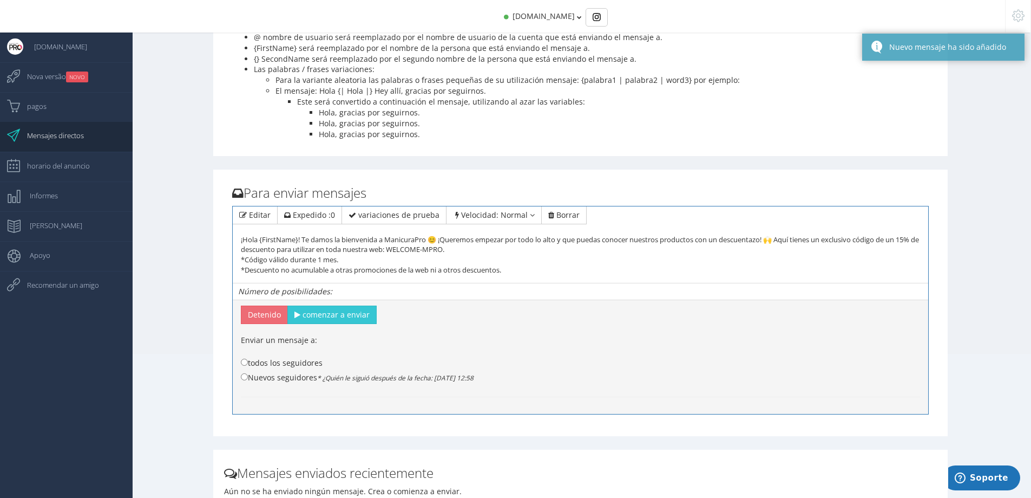
scroll to position [162, 0]
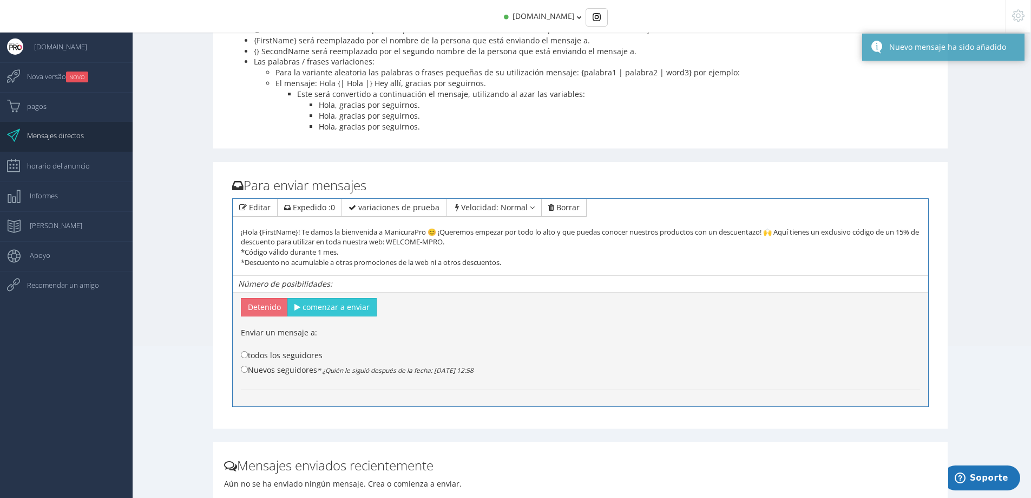
click at [319, 317] on div "Enviar un mensaje a: todos los seguidores Nuevos seguidores * ¿Quién le siguió …" at bounding box center [581, 358] width 696 height 84
click at [319, 310] on span "comenzar a enviar" at bounding box center [336, 307] width 67 height 10
click at [243, 369] on input "Nuevos seguidores * ¿Quién le siguió después de la fecha: [DATE] 12:58" at bounding box center [244, 368] width 7 height 7
radio input "true"
